Goal: Task Accomplishment & Management: Use online tool/utility

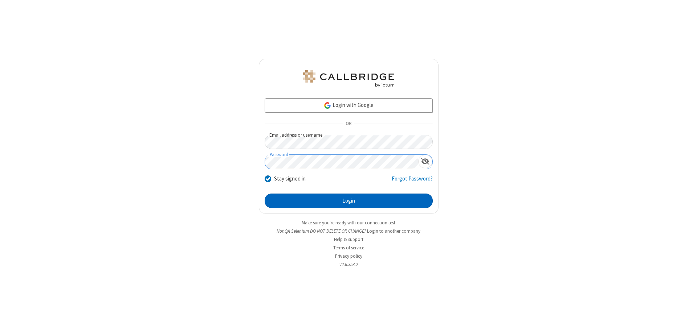
click at [348, 201] on button "Login" at bounding box center [348, 201] width 168 height 15
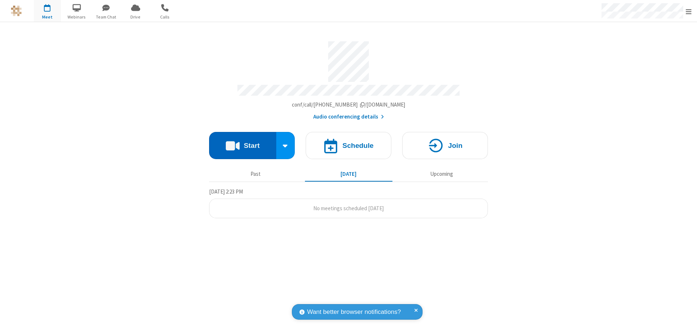
click at [242, 142] on button "Start" at bounding box center [242, 145] width 67 height 27
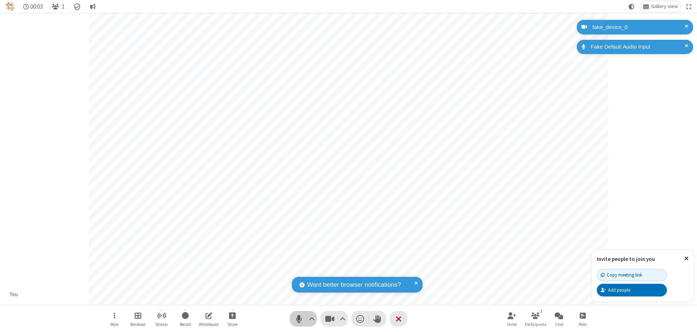
click at [299, 319] on span "Mute (⌘+Shift+A)" at bounding box center [298, 319] width 11 height 11
click at [299, 319] on span "Unmute (⌘+Shift+A)" at bounding box center [298, 319] width 11 height 11
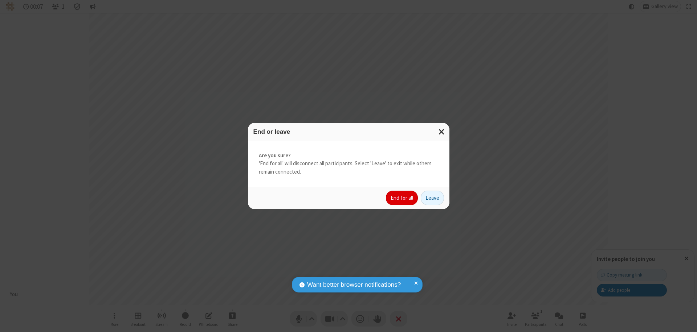
click at [402, 198] on button "End for all" at bounding box center [402, 198] width 32 height 15
